Goal: Information Seeking & Learning: Check status

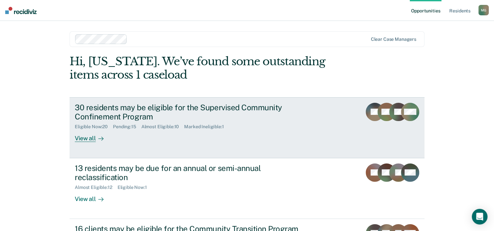
click at [88, 136] on div "View all" at bounding box center [93, 136] width 37 height 13
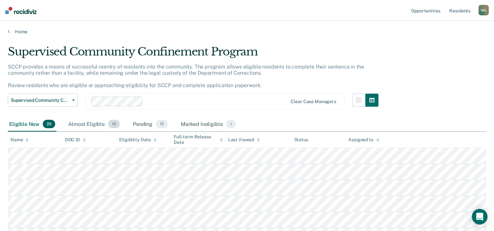
click at [90, 125] on div "Almost Eligible 10" at bounding box center [94, 124] width 54 height 14
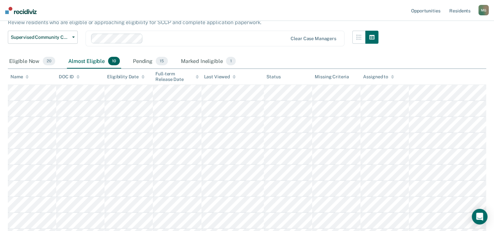
scroll to position [65, 0]
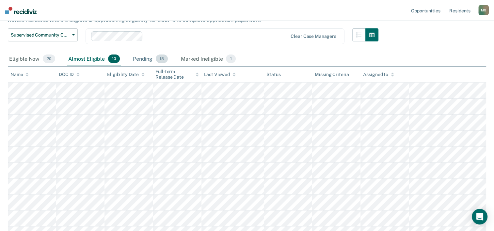
click at [141, 60] on div "Pending 15" at bounding box center [151, 59] width 38 height 14
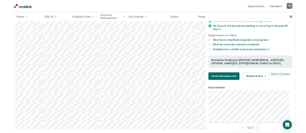
scroll to position [0, 0]
